Goal: Unclear

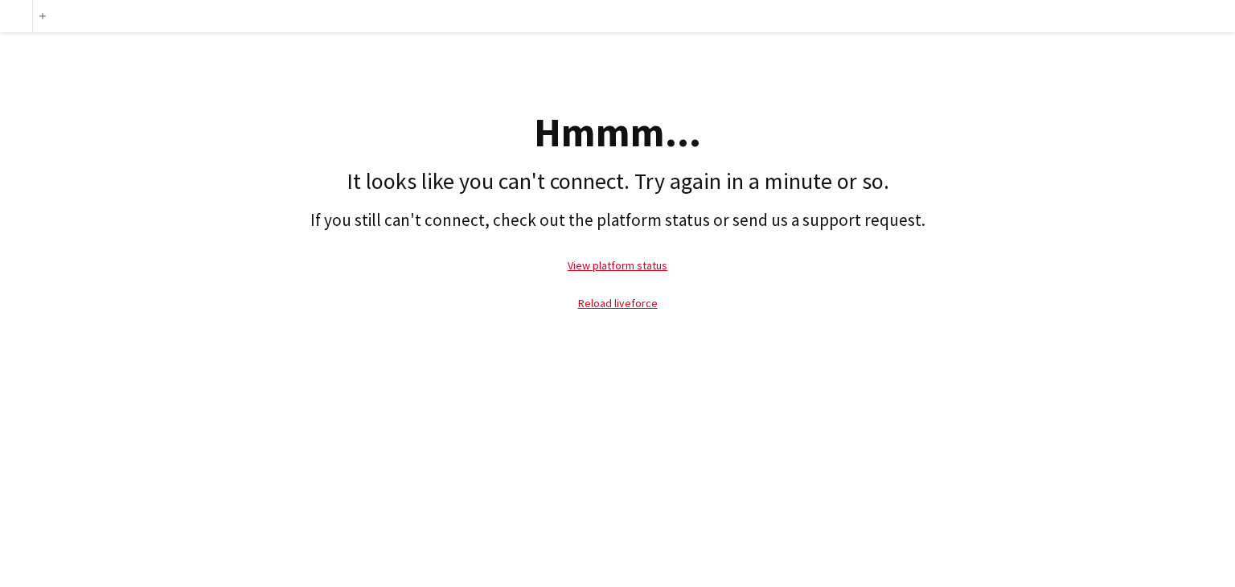
drag, startPoint x: 0, startPoint y: 0, endPoint x: 280, endPoint y: 365, distance: 459.8
click at [280, 365] on div "Add Hmmm... It looks like you can't connect. Try again in a minute or so. If yo…" at bounding box center [617, 293] width 1235 height 587
